Goal: Task Accomplishment & Management: Manage account settings

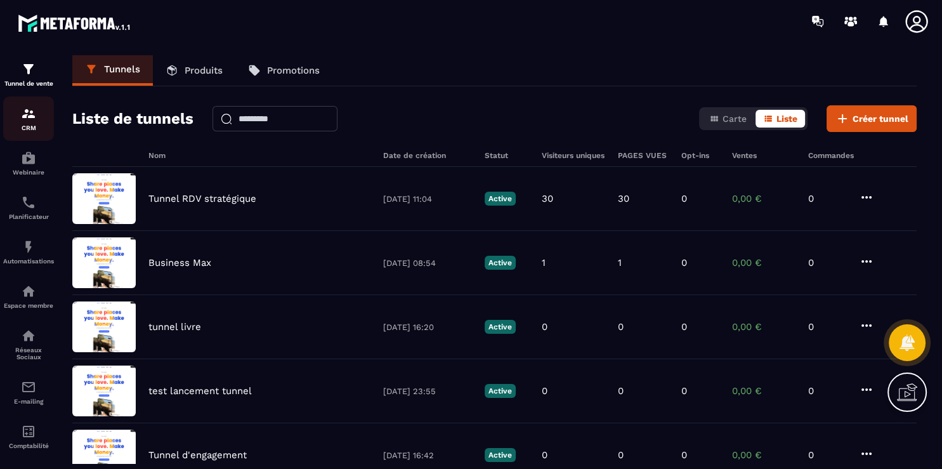
click at [24, 125] on div "CRM" at bounding box center [28, 118] width 51 height 25
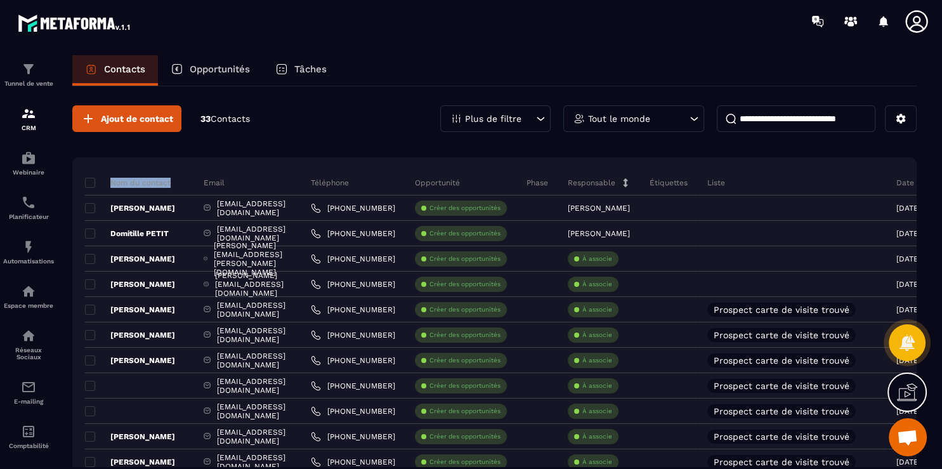
drag, startPoint x: 210, startPoint y: 133, endPoint x: 205, endPoint y: 179, distance: 46.5
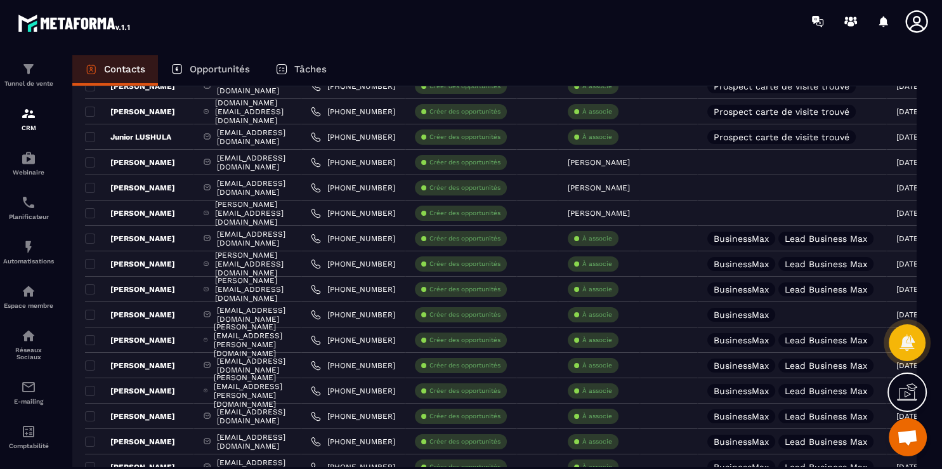
scroll to position [668, 0]
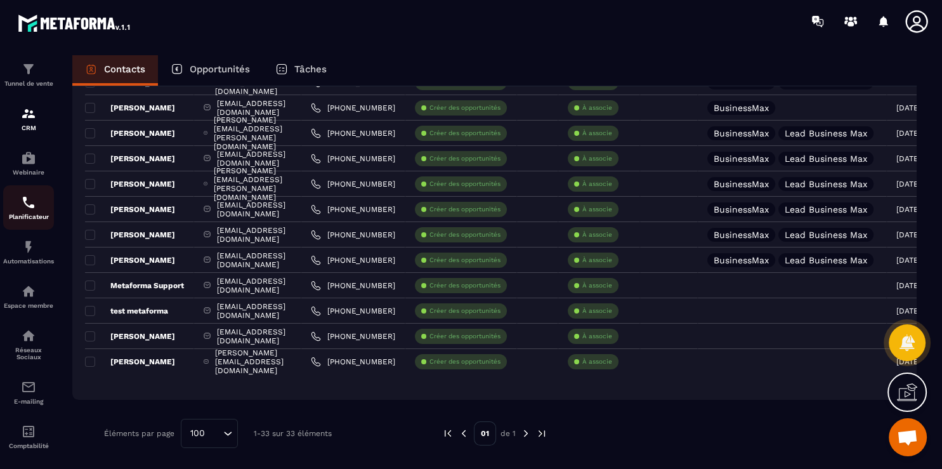
click at [29, 220] on p "Planificateur" at bounding box center [28, 216] width 51 height 7
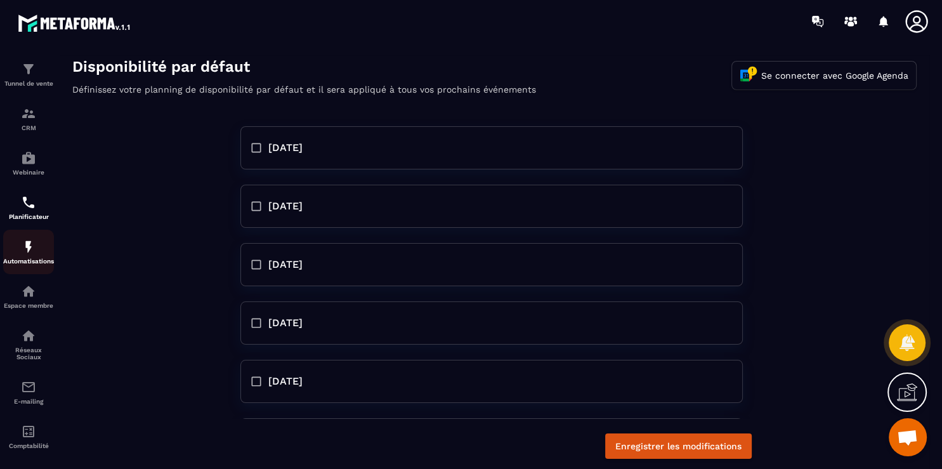
click at [30, 252] on img at bounding box center [28, 246] width 15 height 15
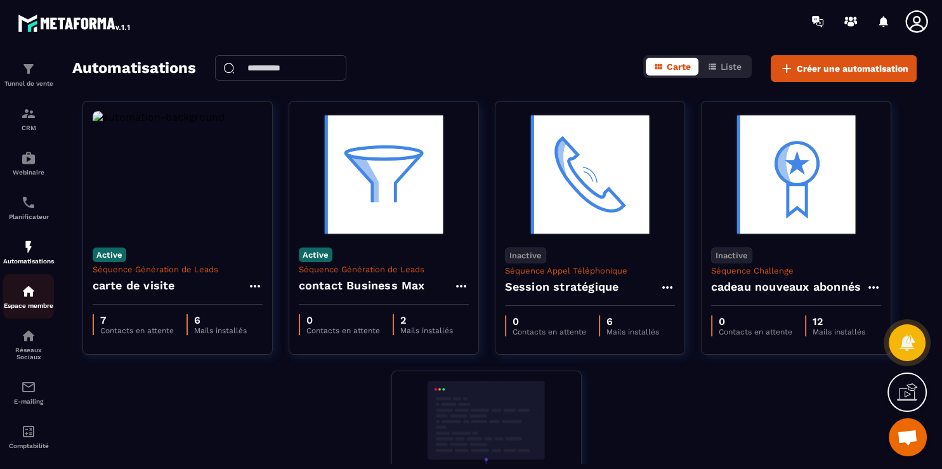
click at [29, 291] on img at bounding box center [28, 290] width 15 height 15
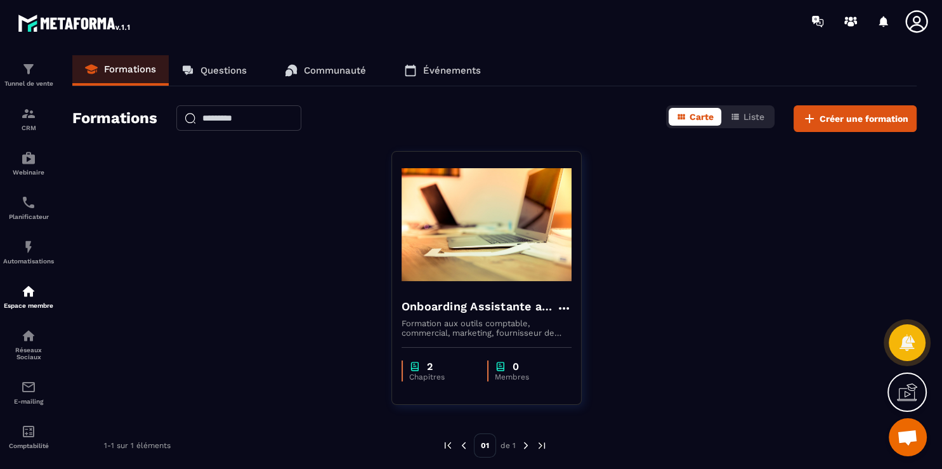
click at [207, 448] on div "1-1 sur 1 éléments" at bounding box center [263, 445] width 319 height 24
drag, startPoint x: 935, startPoint y: 156, endPoint x: 940, endPoint y: 248, distance: 92.1
click at [940, 248] on section "Tunnel de vente CRM Webinaire Planificateur Automatisations Espace membre Résea…" at bounding box center [471, 259] width 942 height 434
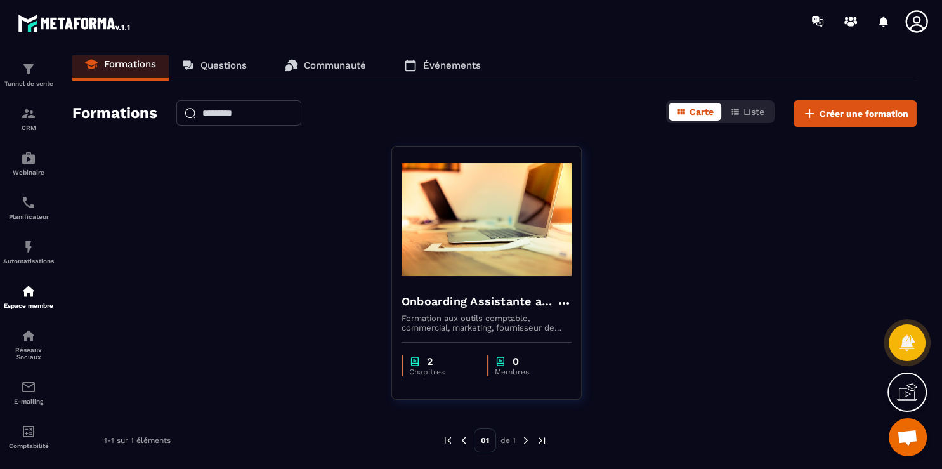
click at [214, 461] on div "Formations Questions Communauté Événements Formations Carte Liste Créer une for…" at bounding box center [494, 259] width 869 height 408
click at [70, 18] on img at bounding box center [75, 22] width 114 height 23
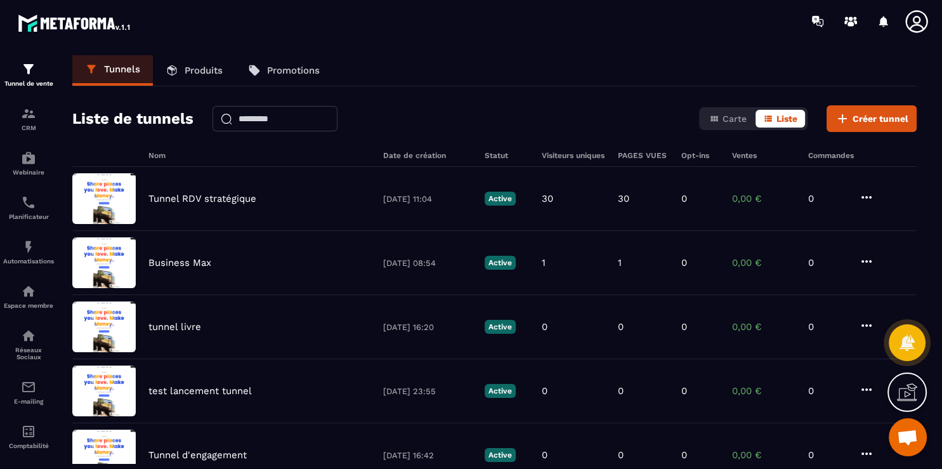
click at [923, 18] on icon at bounding box center [915, 21] width 25 height 25
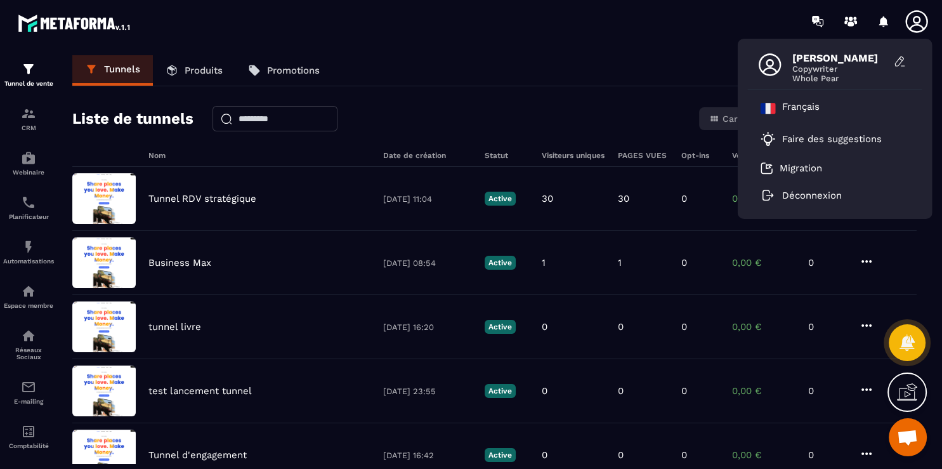
click at [827, 63] on span "[PERSON_NAME]" at bounding box center [839, 58] width 95 height 12
click at [33, 23] on img at bounding box center [75, 22] width 114 height 23
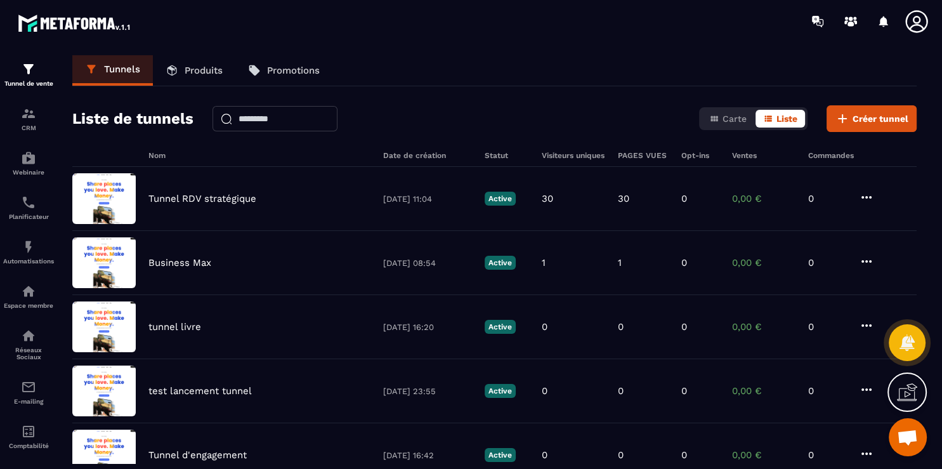
click at [915, 30] on icon at bounding box center [915, 21] width 25 height 25
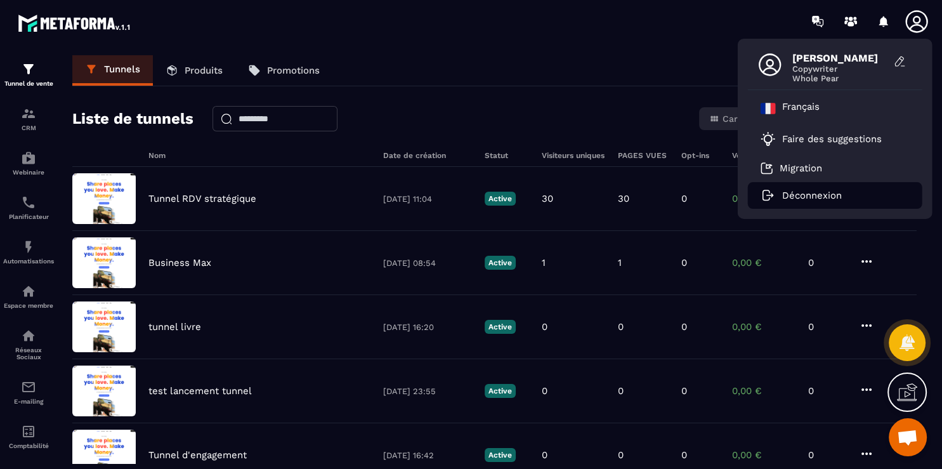
click at [832, 198] on p "Déconnexion" at bounding box center [812, 195] width 60 height 11
